Goal: Information Seeking & Learning: Learn about a topic

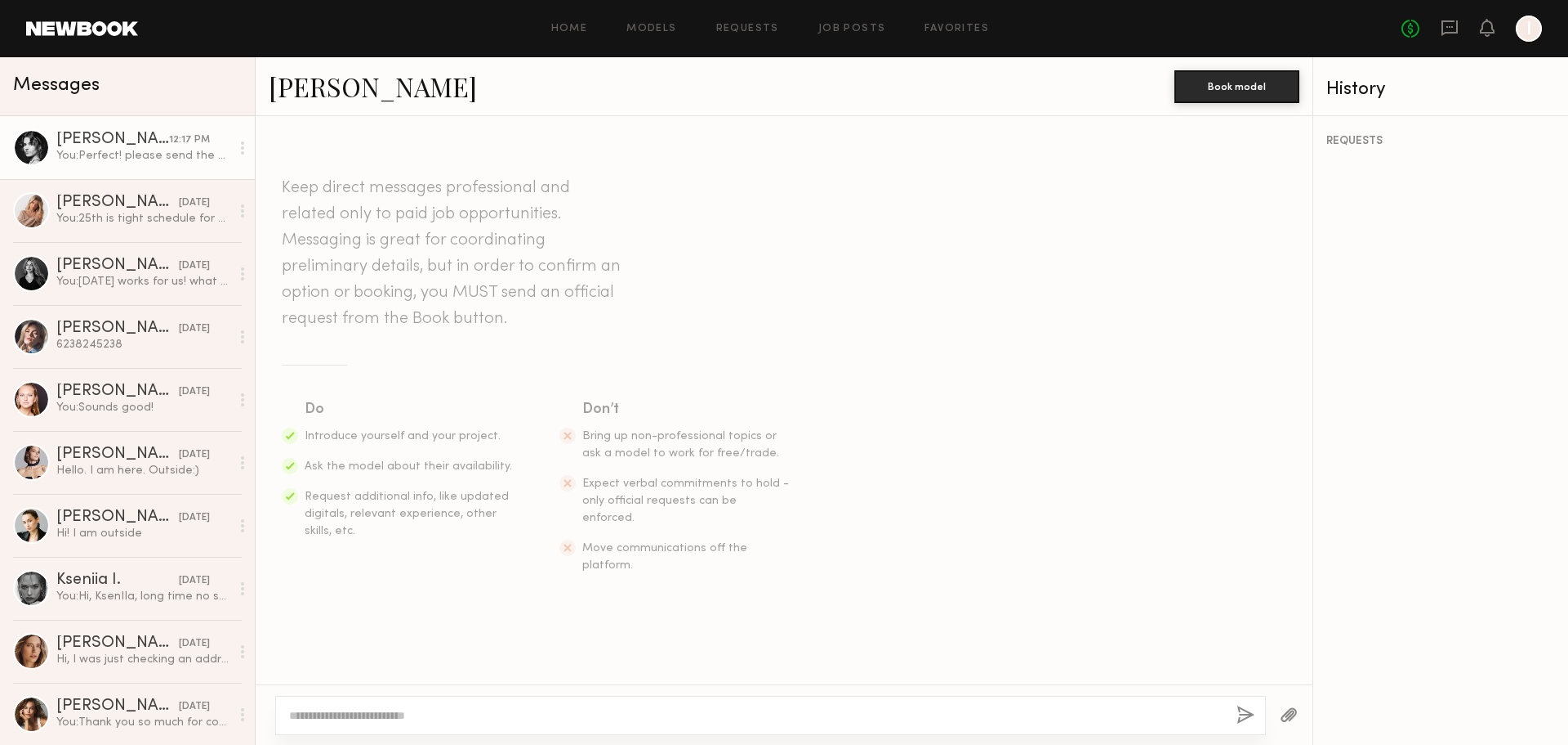
scroll to position [664, 0]
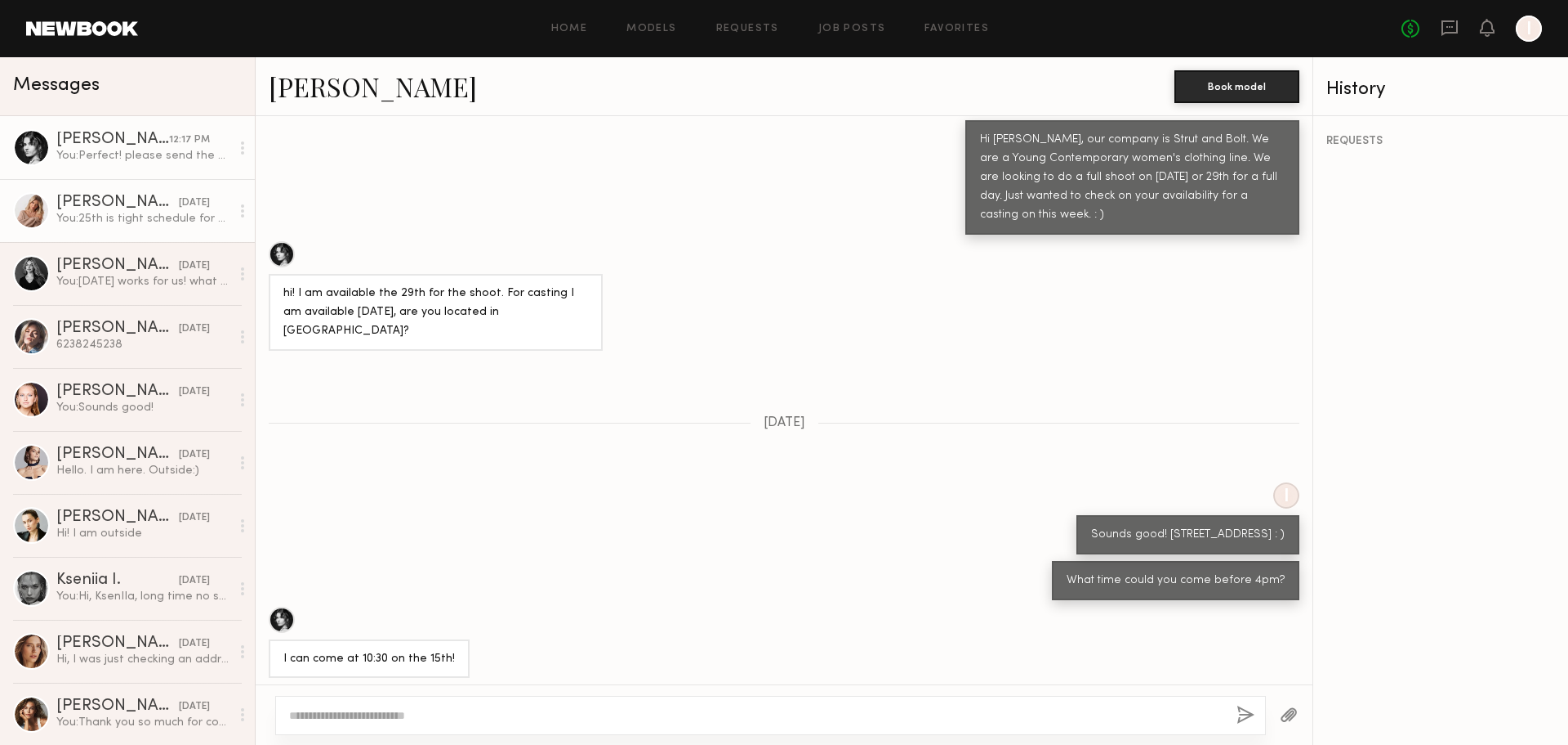
click at [18, 207] on div at bounding box center [31, 211] width 37 height 37
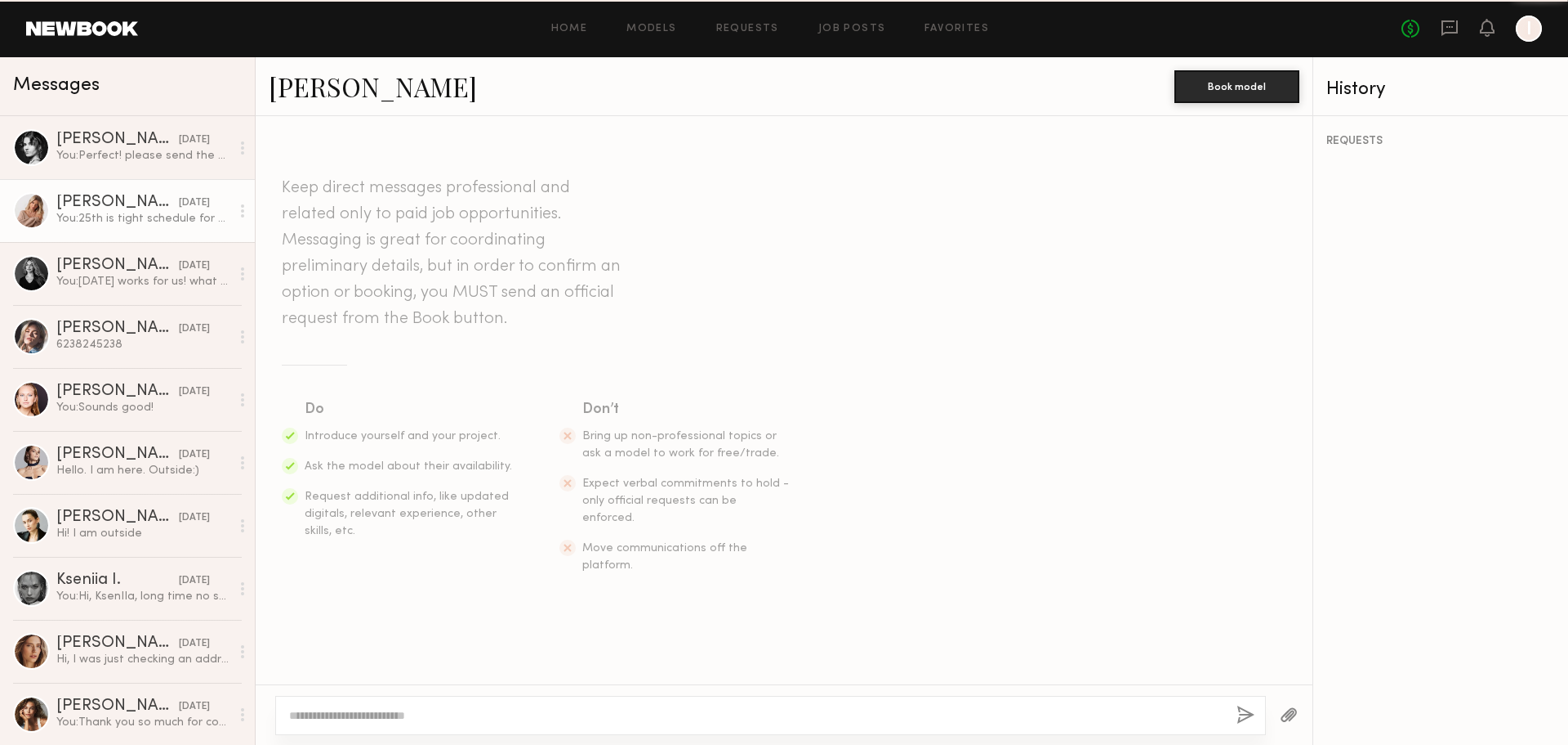
scroll to position [390, 0]
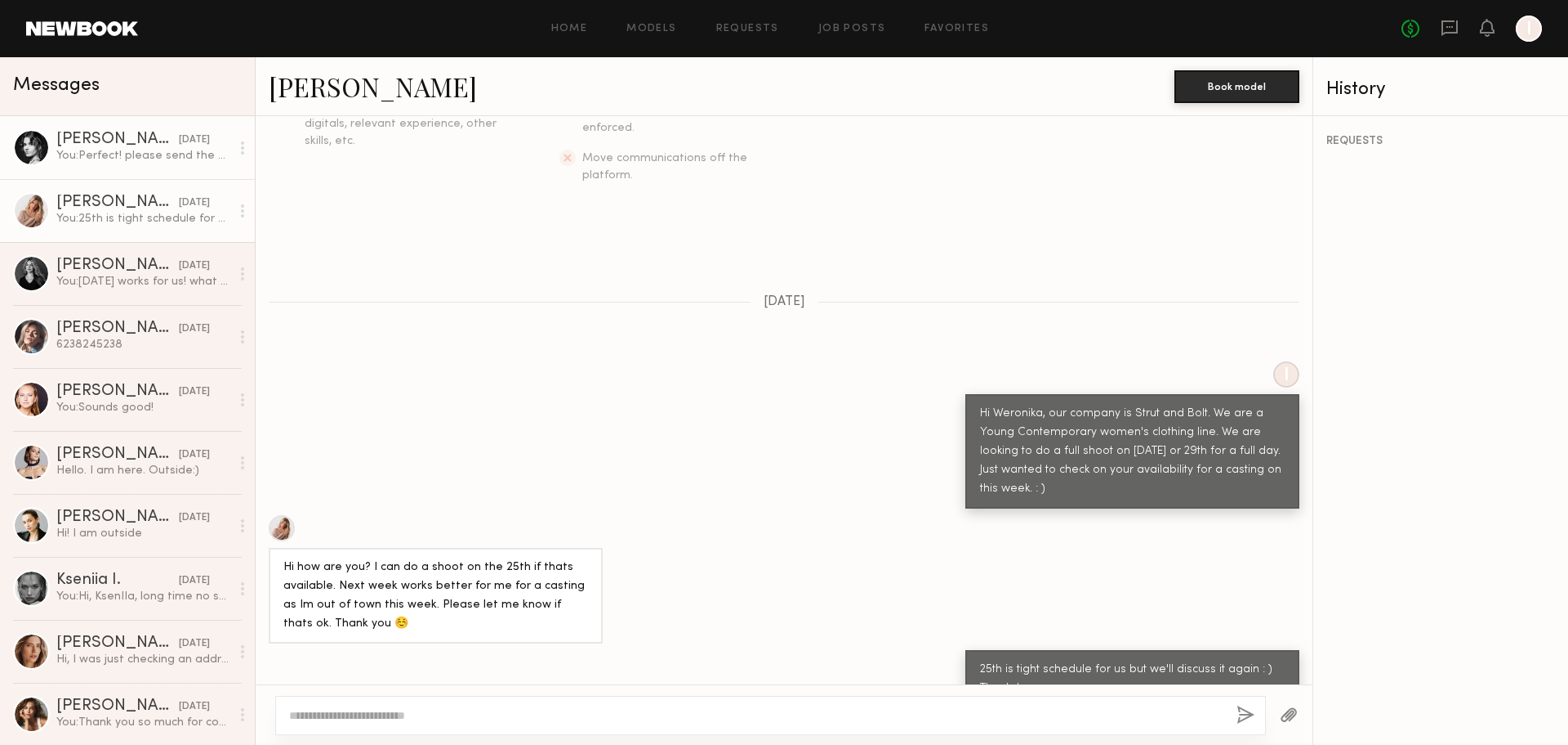
click at [19, 150] on div at bounding box center [31, 147] width 37 height 37
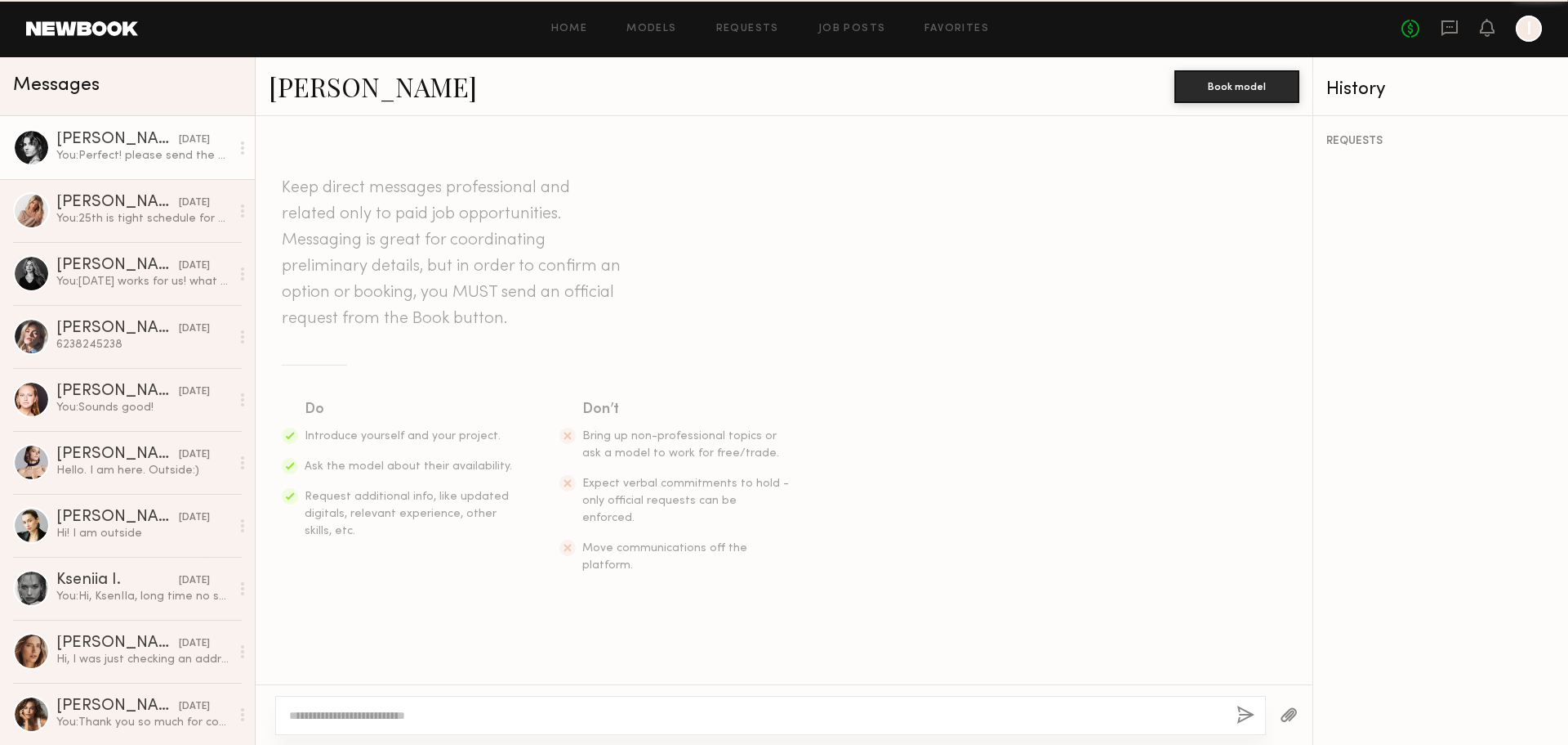
scroll to position [742, 0]
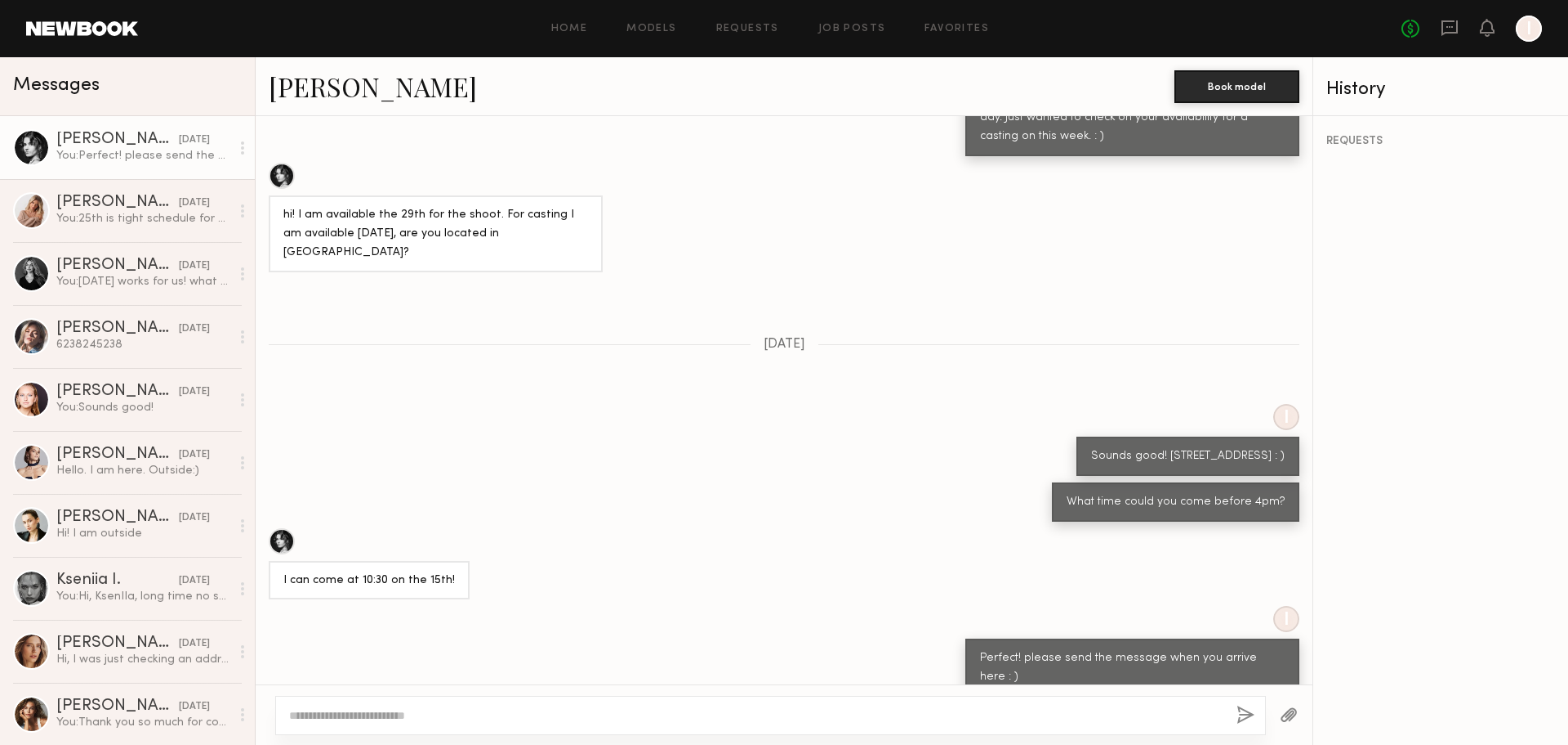
click at [41, 143] on div at bounding box center [31, 147] width 37 height 37
click at [310, 94] on link "Danielle S." at bounding box center [373, 86] width 209 height 35
click at [22, 344] on div at bounding box center [31, 335] width 37 height 37
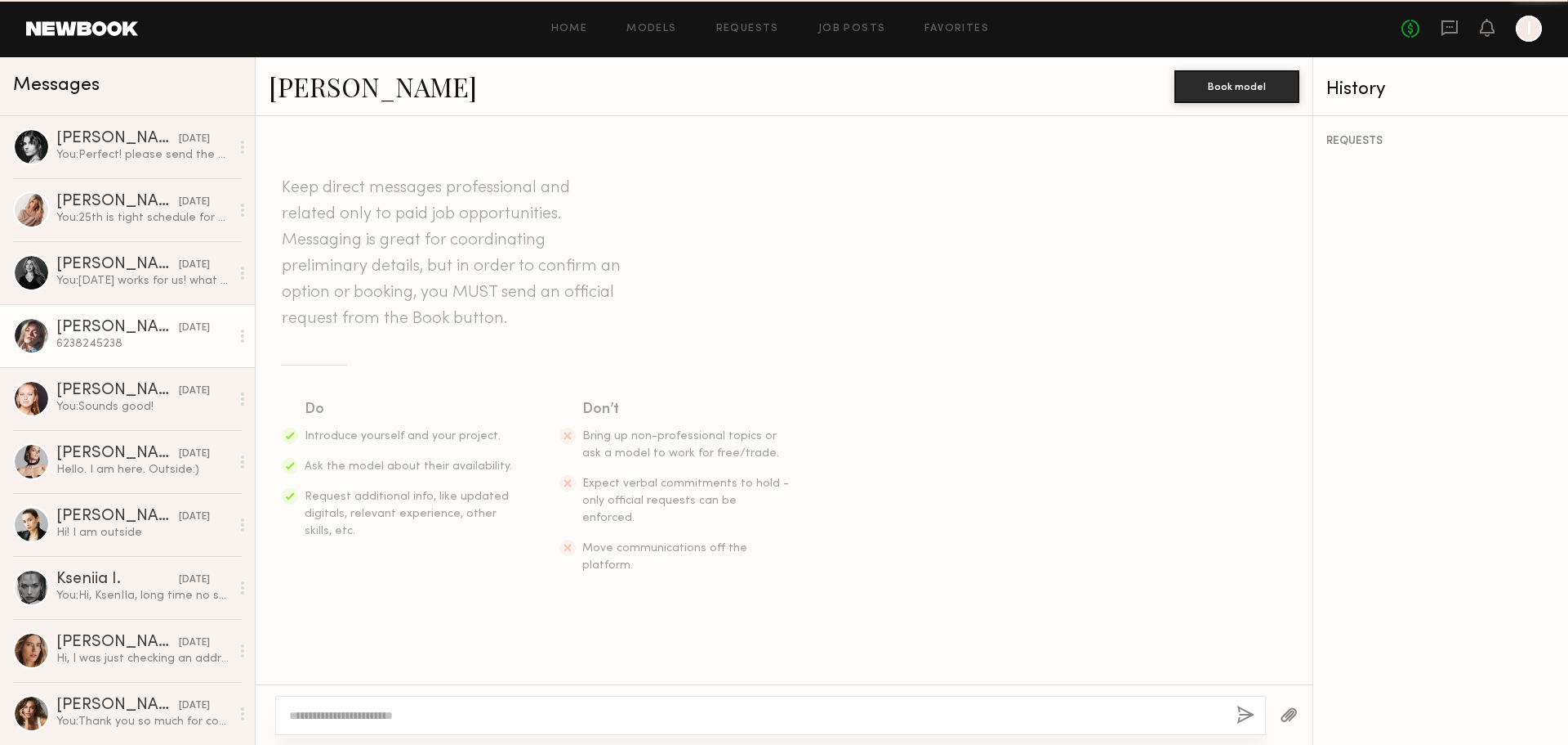
scroll to position [2791, 0]
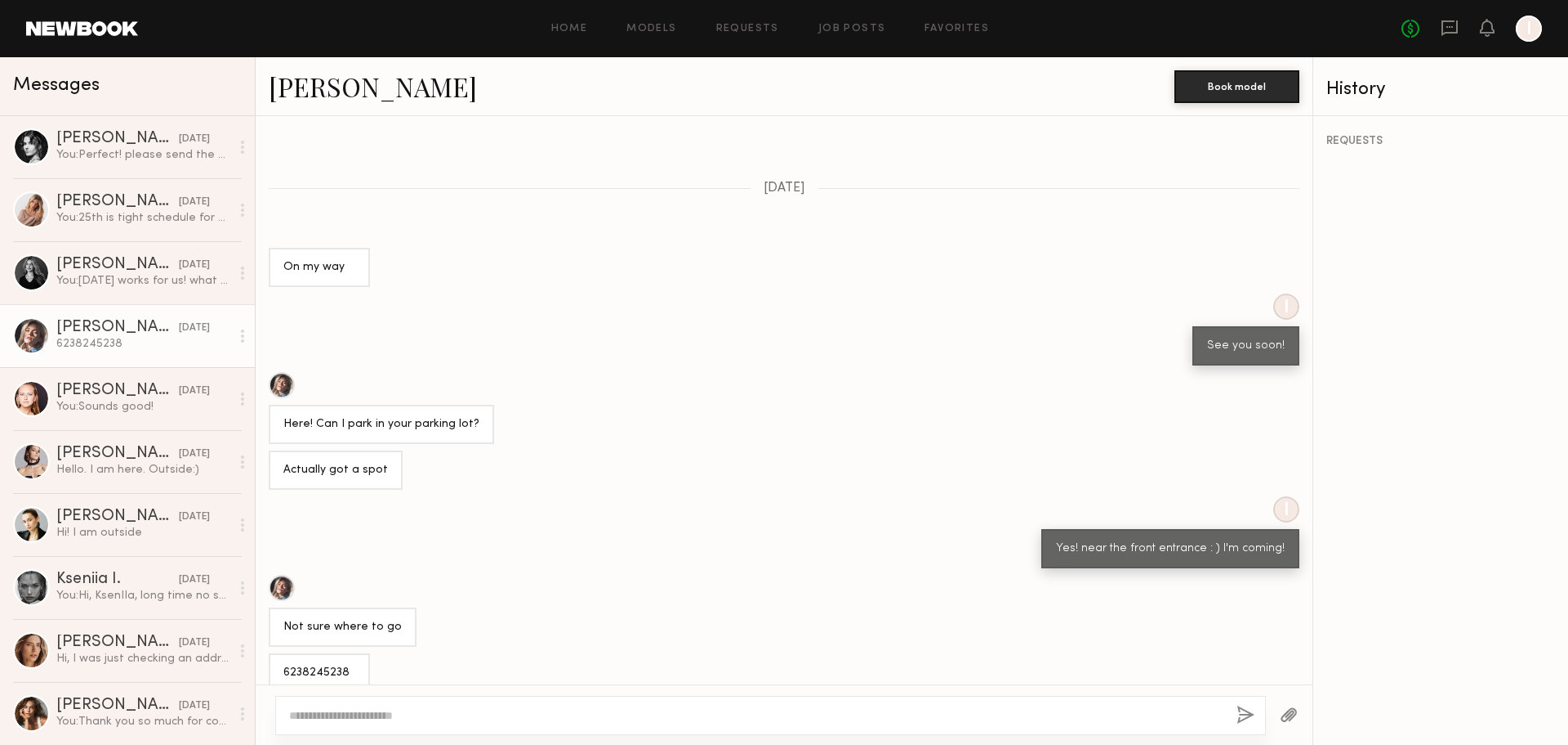
click at [286, 574] on div at bounding box center [282, 587] width 26 height 26
click at [37, 275] on div at bounding box center [31, 273] width 37 height 37
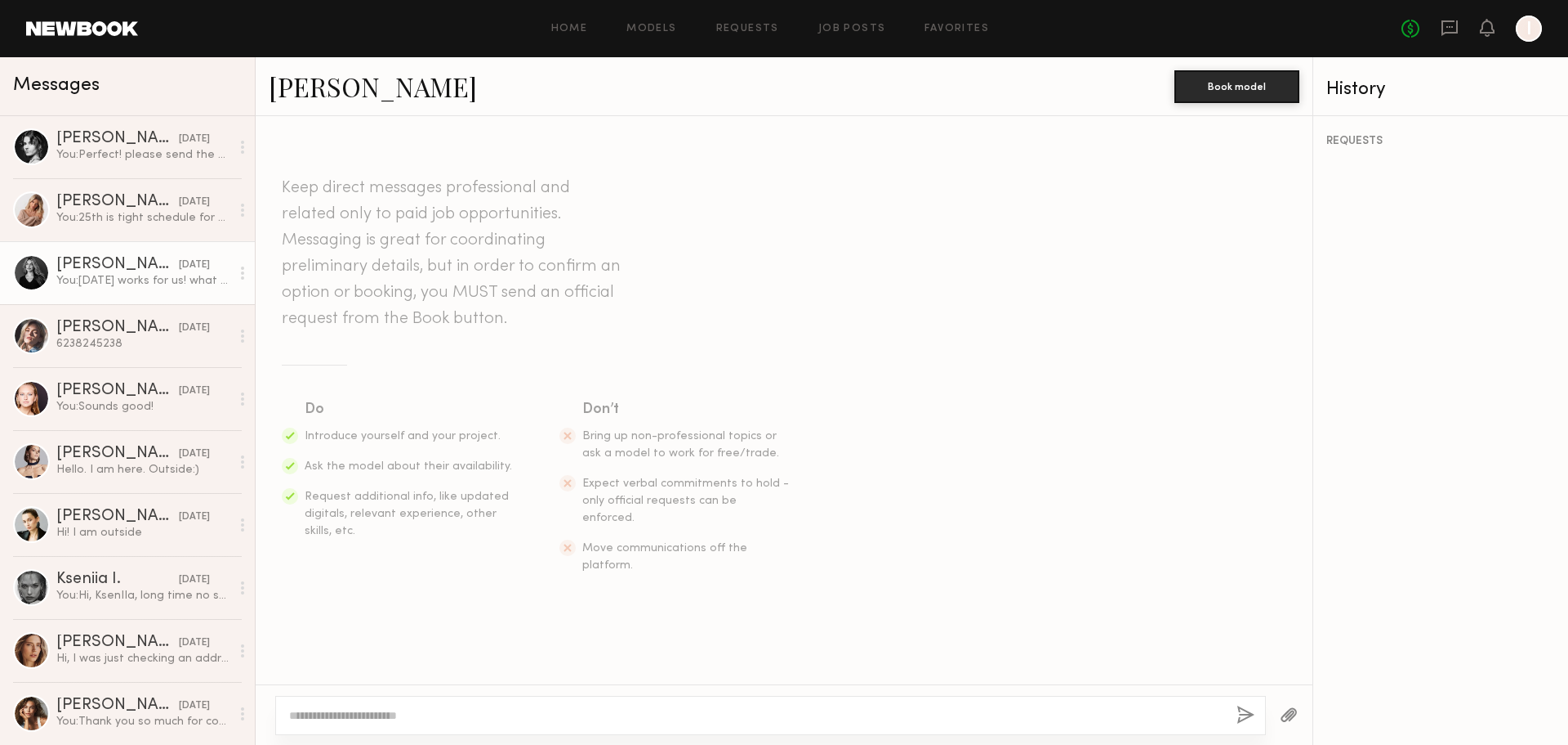
click at [323, 86] on link "Amanda G." at bounding box center [373, 86] width 209 height 35
click at [28, 148] on div at bounding box center [31, 147] width 37 height 37
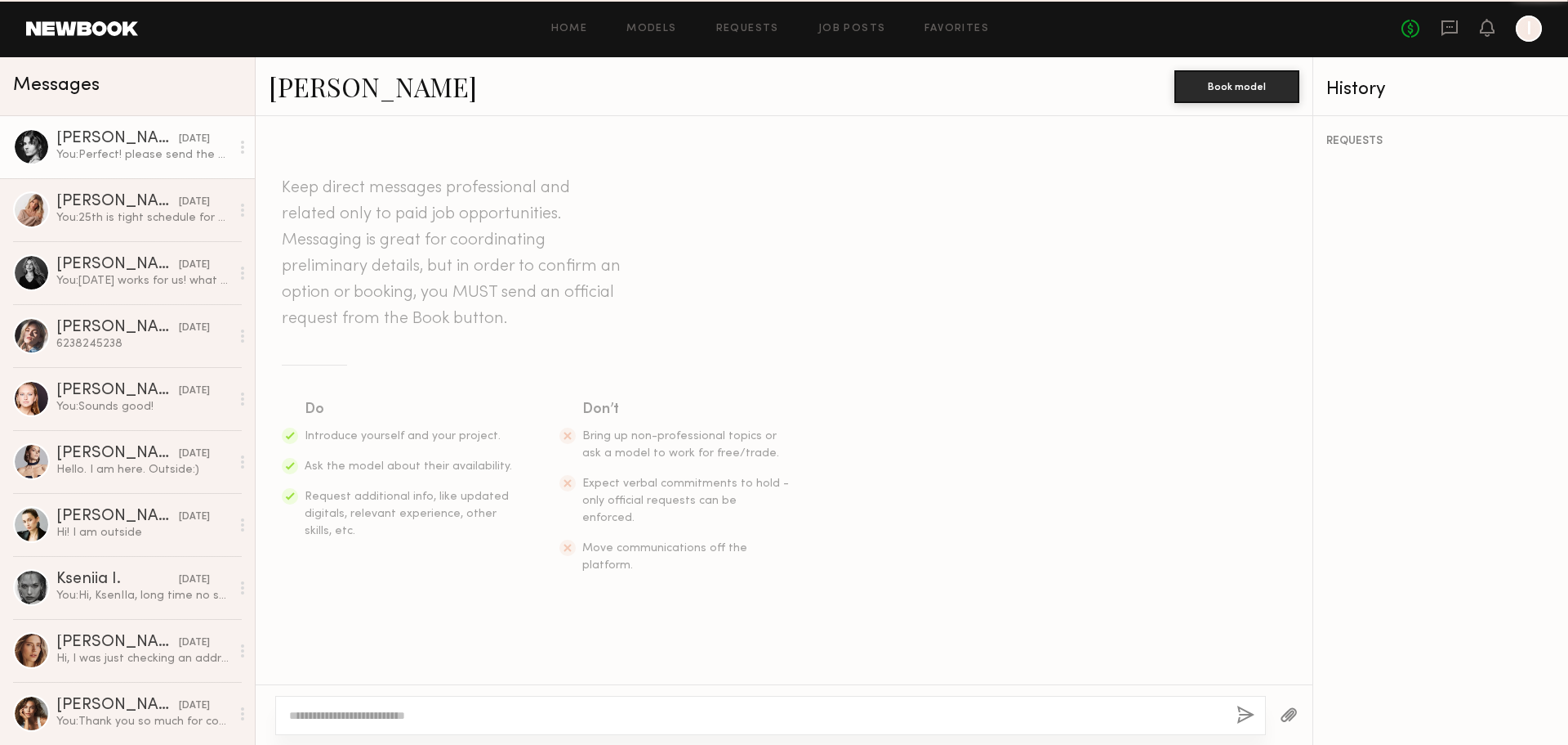
scroll to position [742, 0]
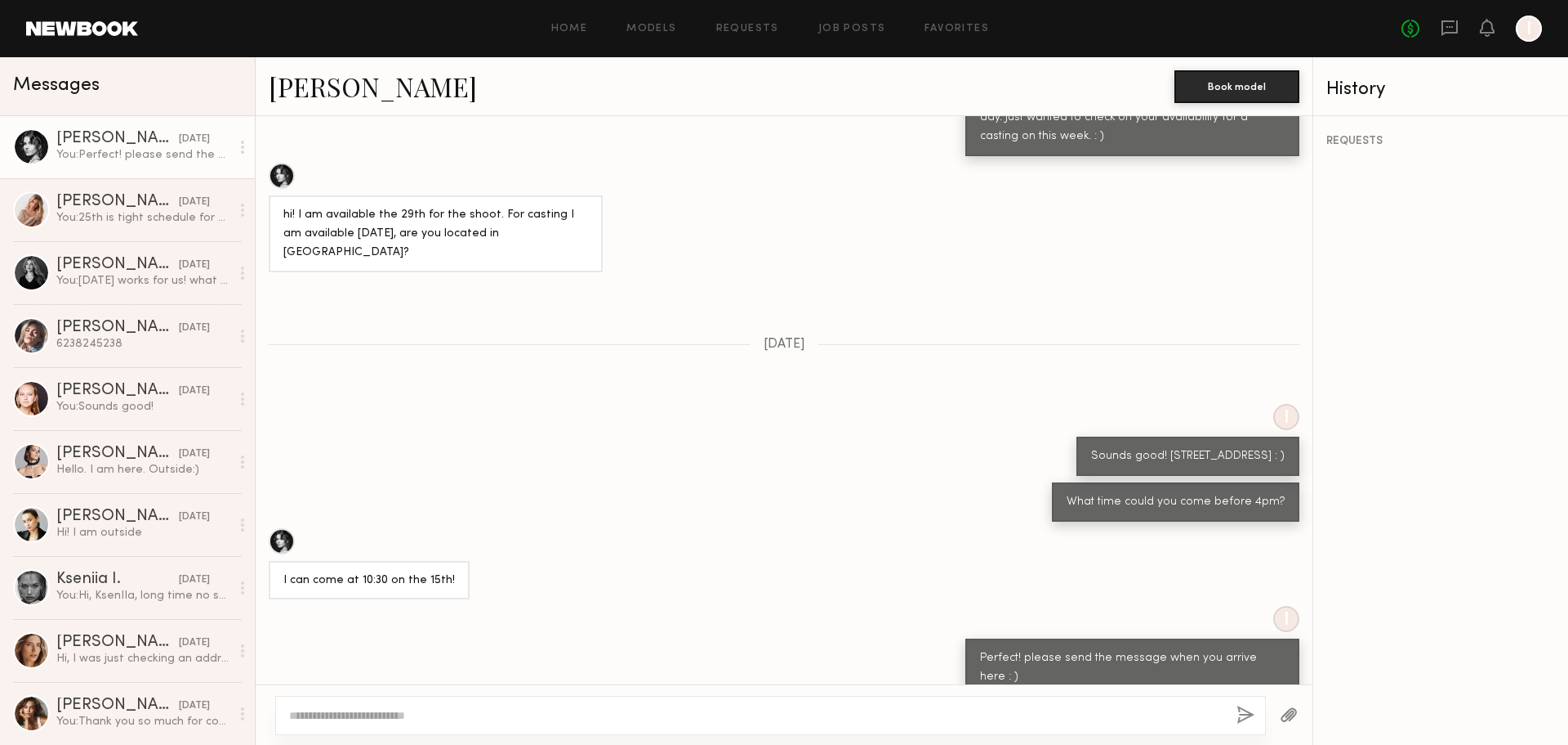
click at [303, 77] on link "Danielle S." at bounding box center [373, 86] width 209 height 35
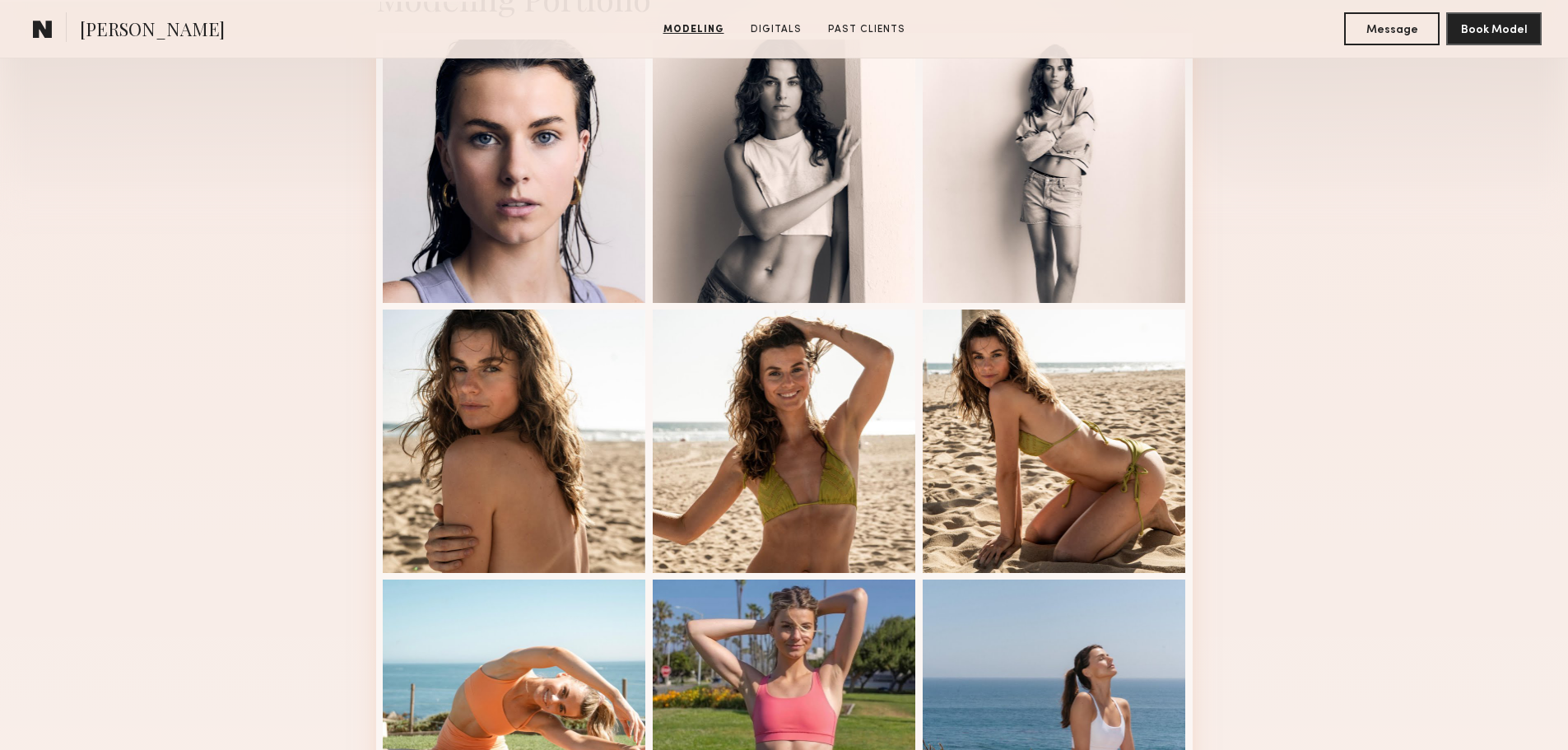
scroll to position [740, 0]
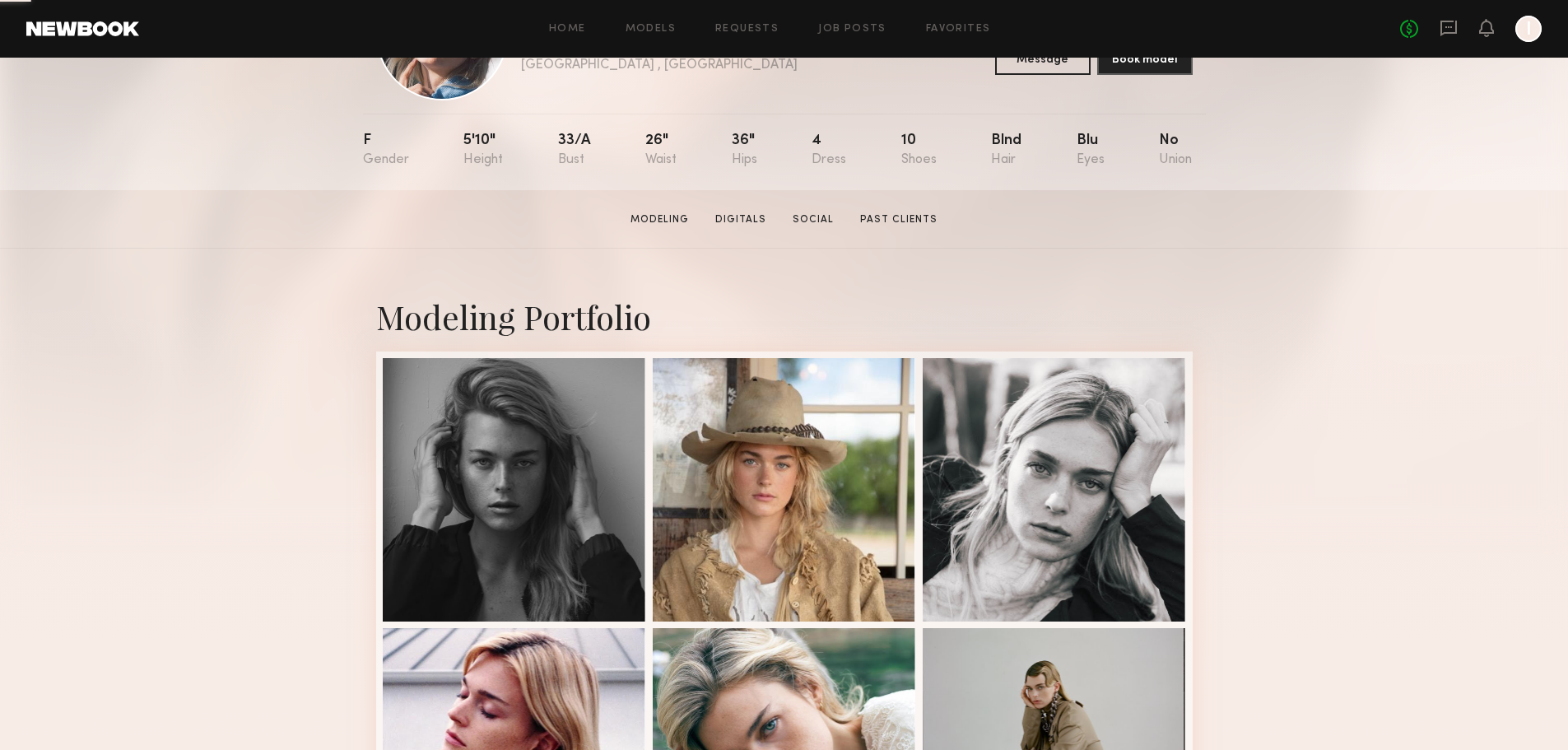
scroll to position [329, 0]
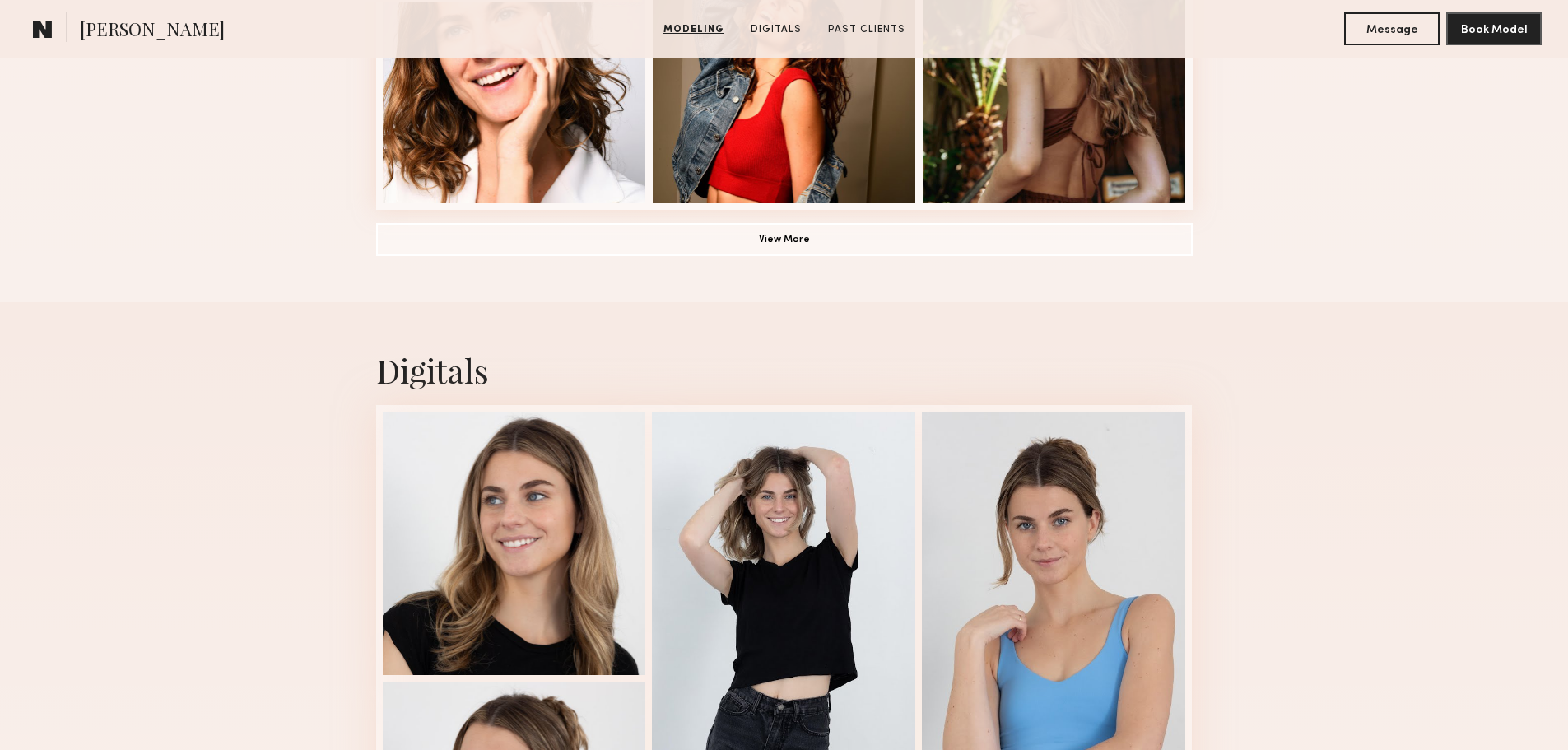
scroll to position [1481, 0]
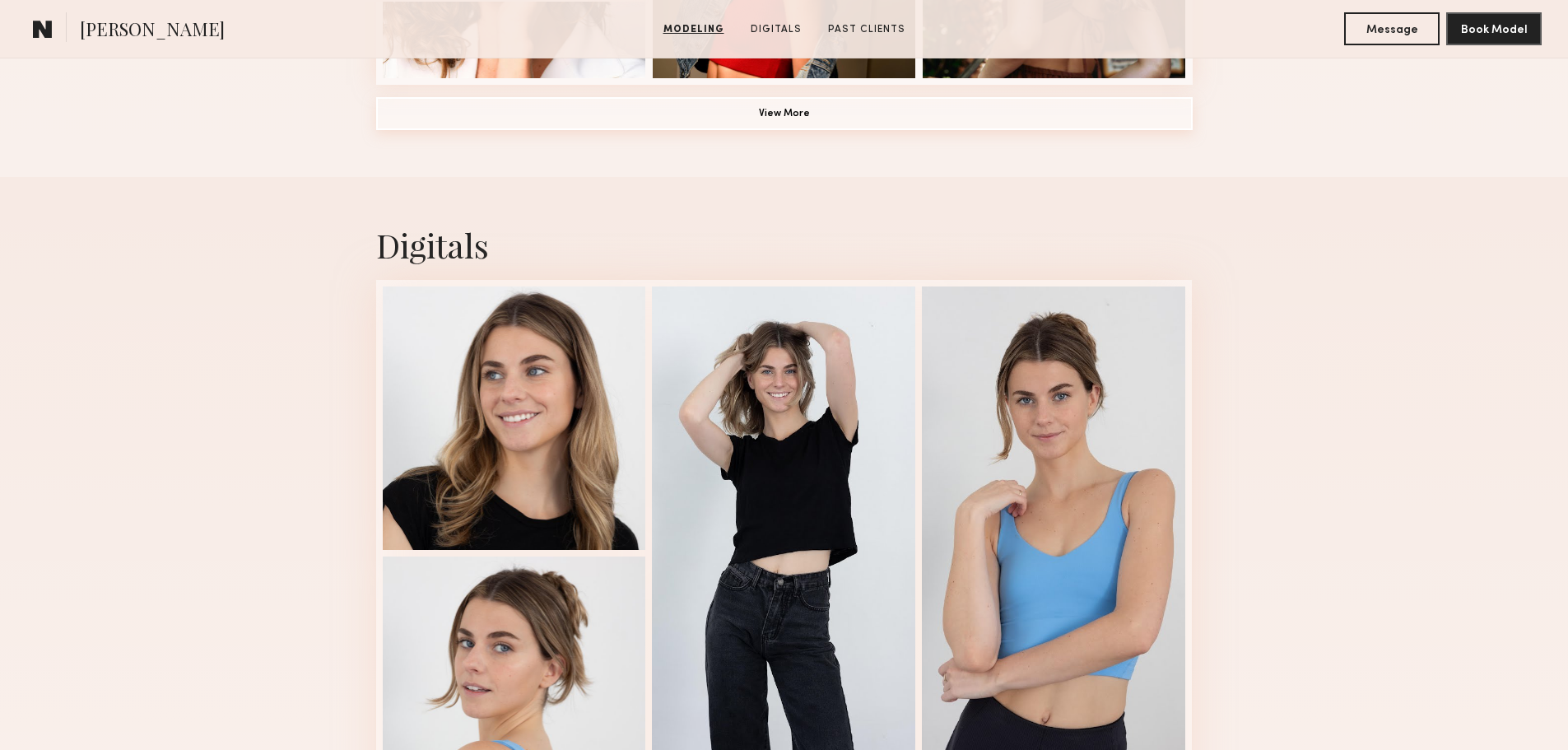
click at [776, 121] on button "View More" at bounding box center [784, 114] width 816 height 33
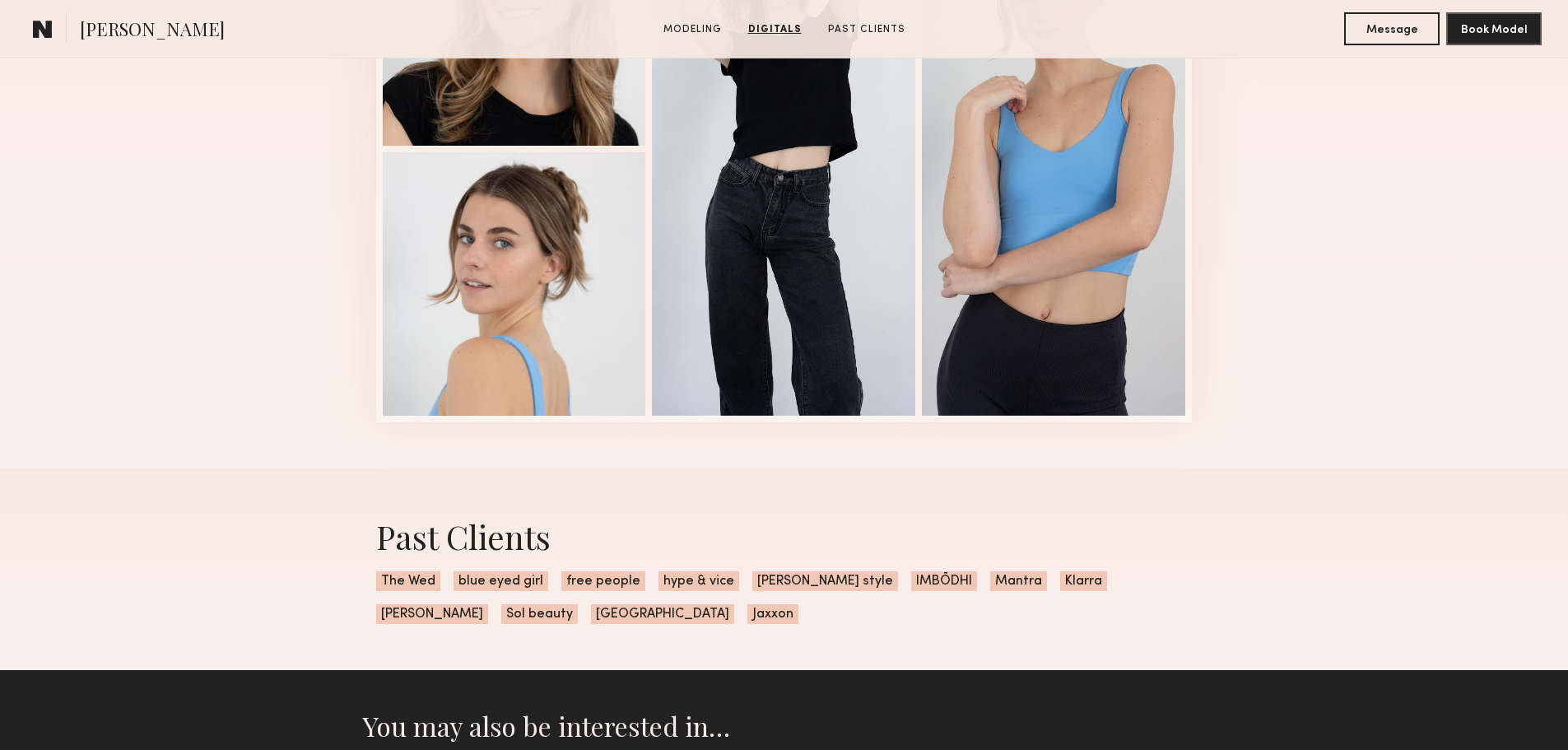
scroll to position [2566, 0]
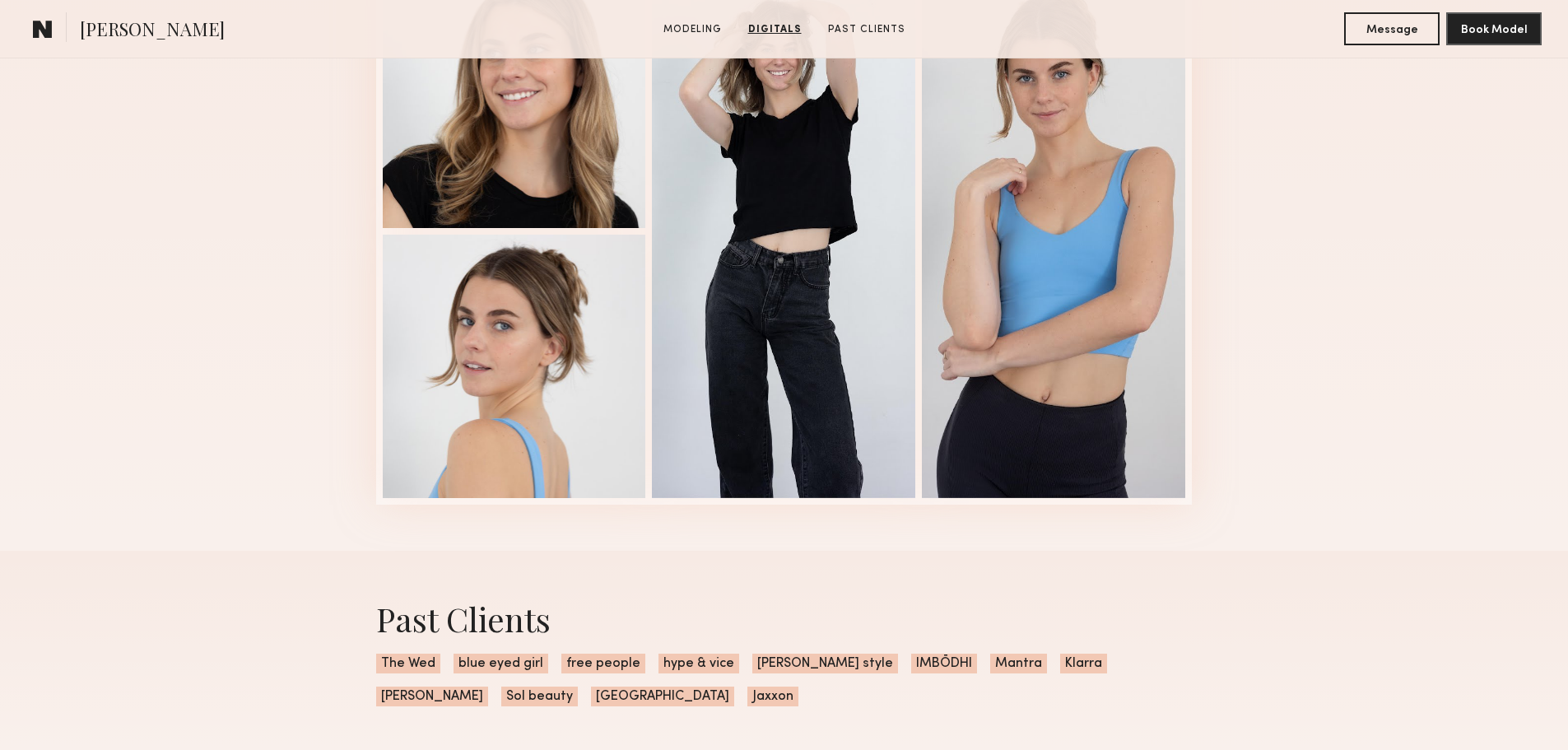
click at [1299, 246] on div "Digitals 1 of 4" at bounding box center [784, 202] width 1568 height 695
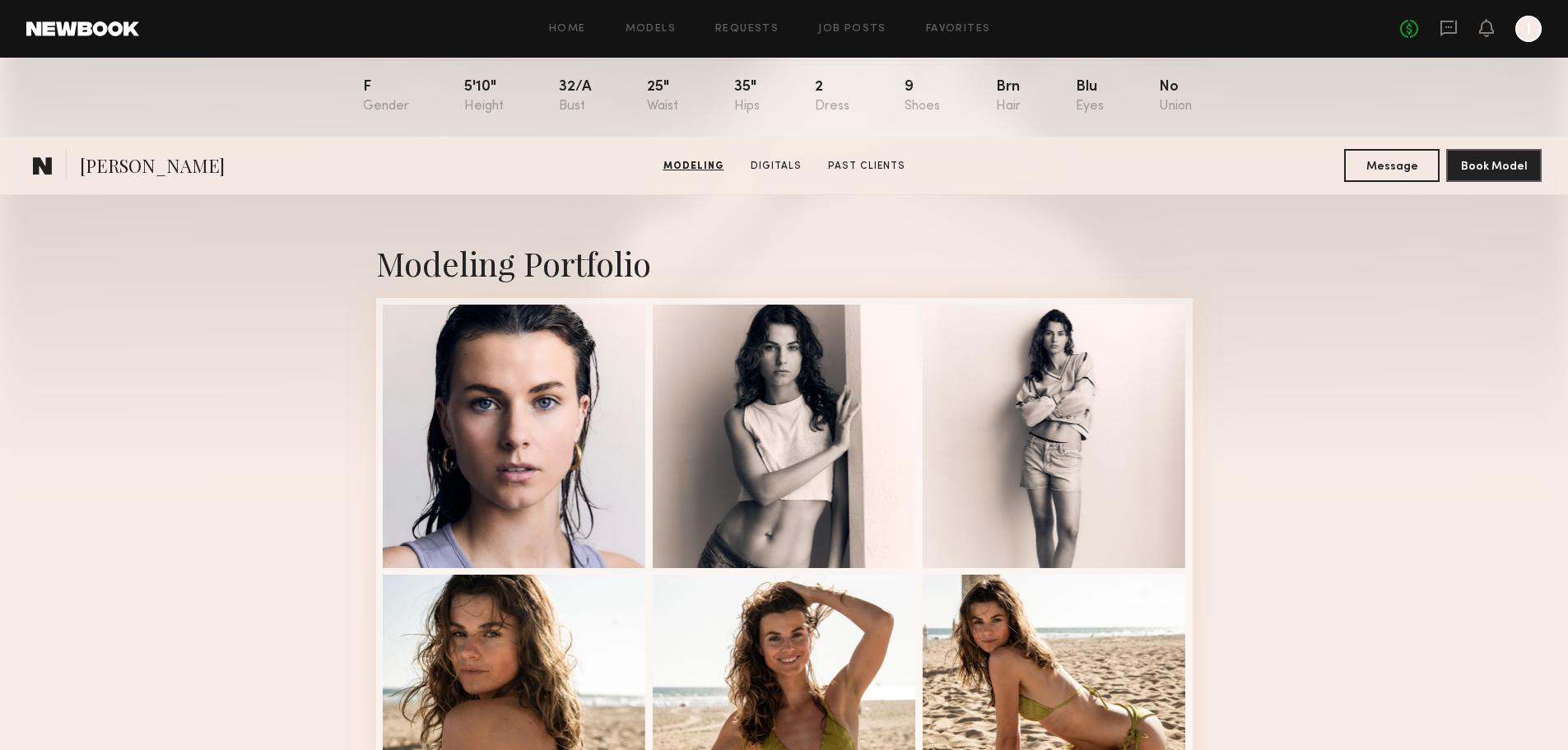
scroll to position [181, 0]
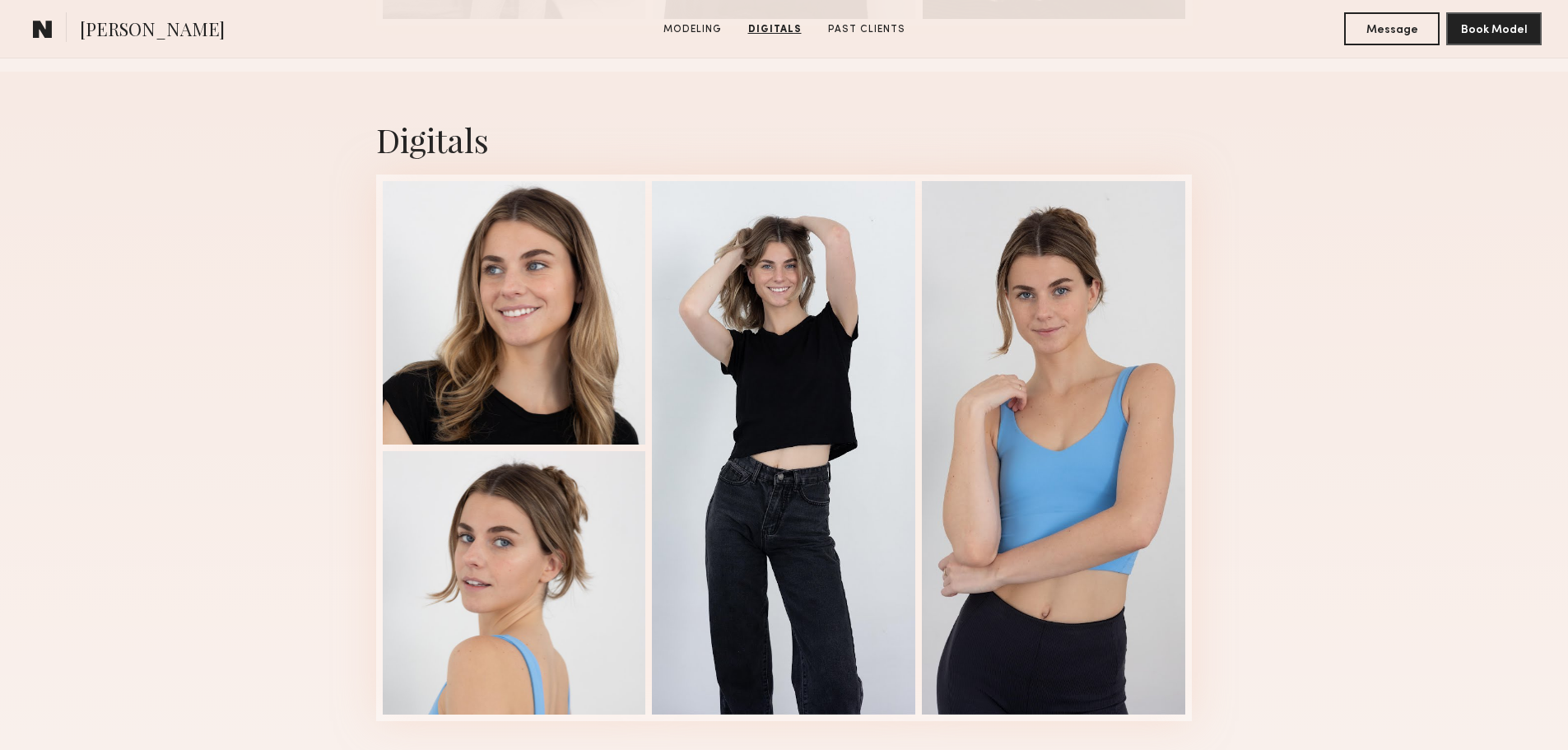
scroll to position [2386, 0]
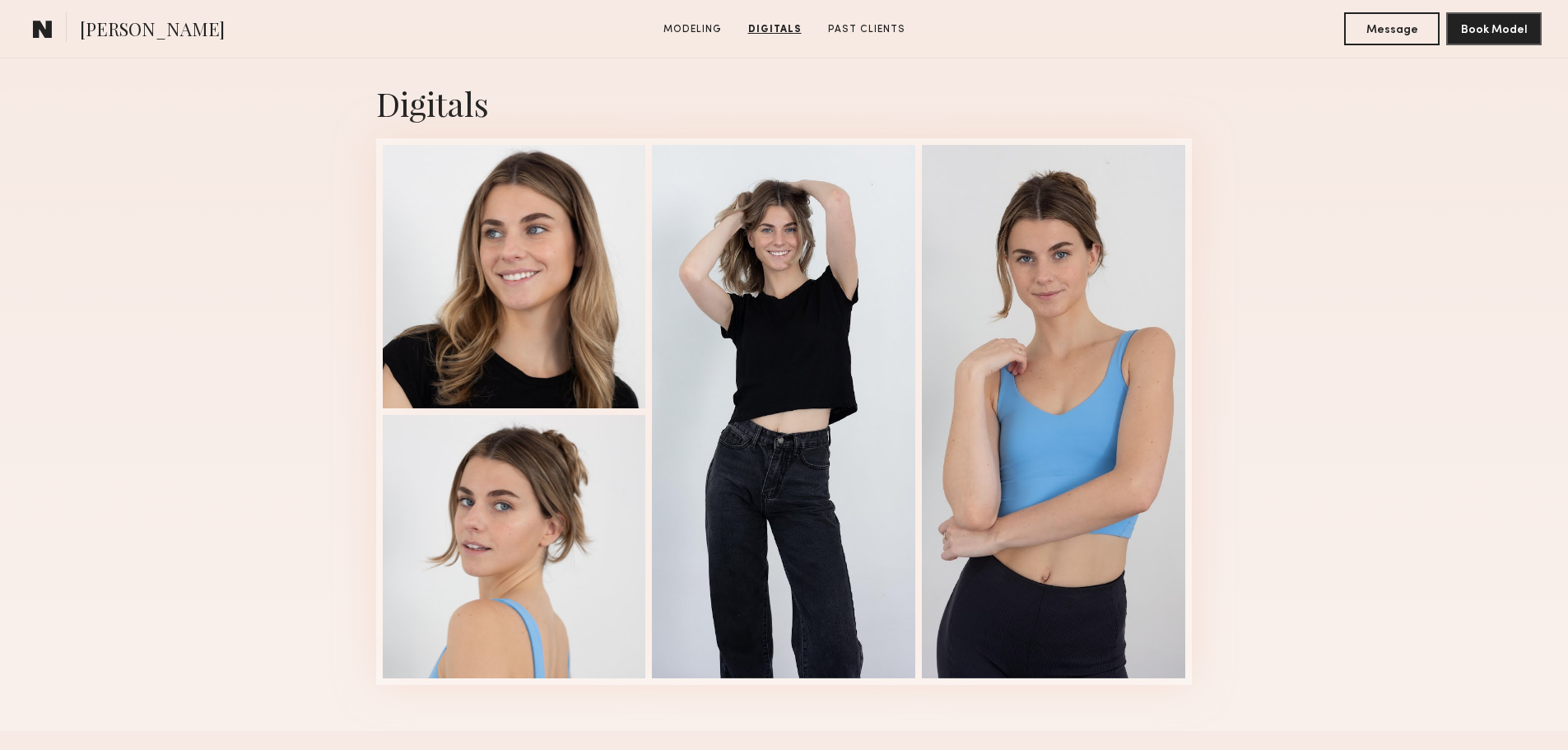
click at [1423, 207] on div "Digitals 1 of 4" at bounding box center [784, 383] width 1568 height 695
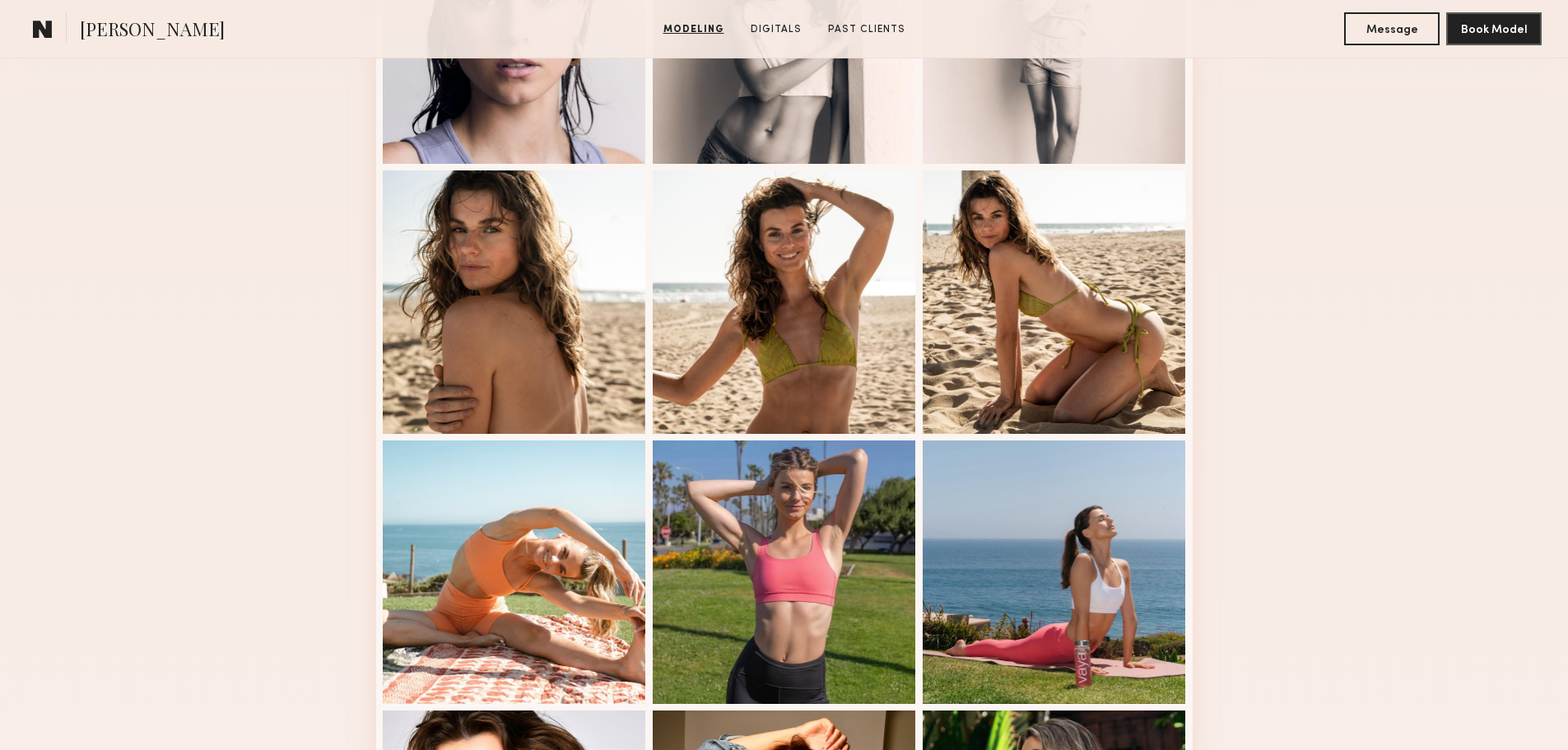
scroll to position [823, 0]
